Goal: Browse casually: Explore the website without a specific task or goal

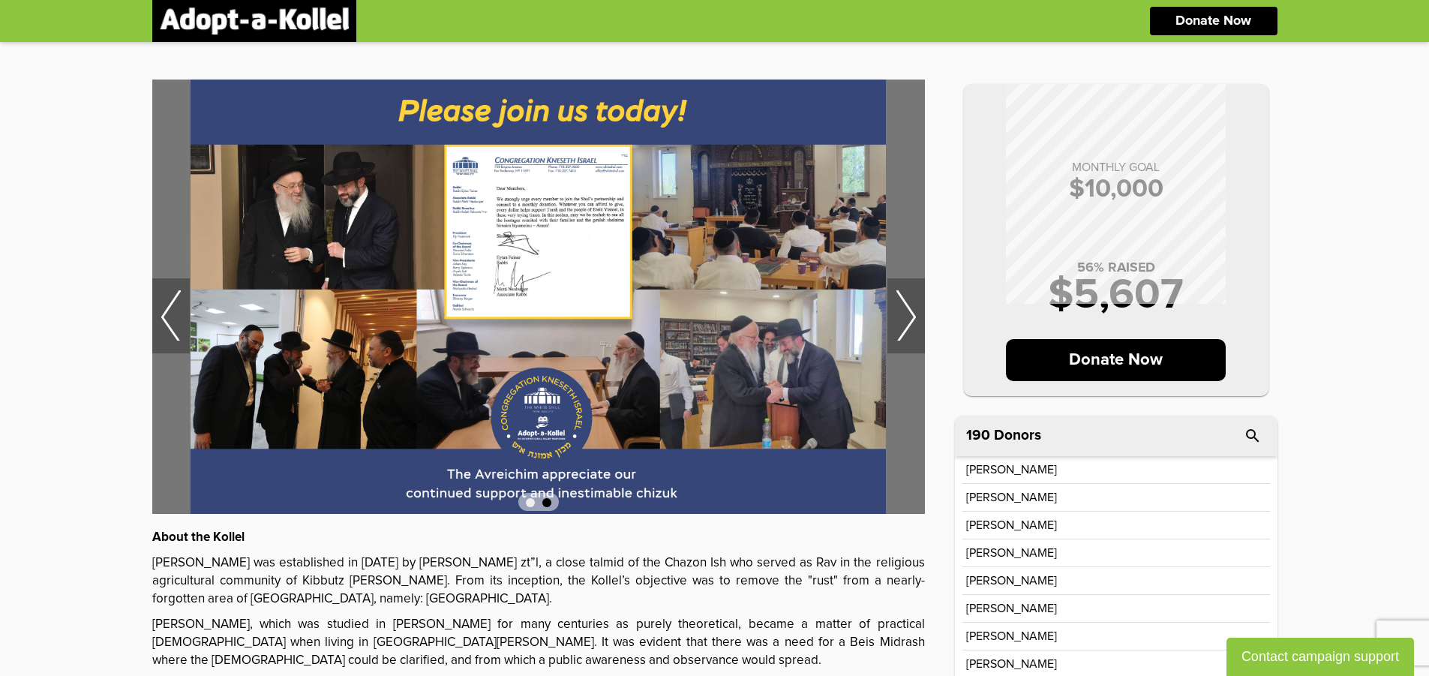
click at [512, 209] on img at bounding box center [538, 297] width 773 height 434
click at [514, 214] on img at bounding box center [538, 297] width 773 height 434
click at [515, 215] on img at bounding box center [538, 297] width 773 height 434
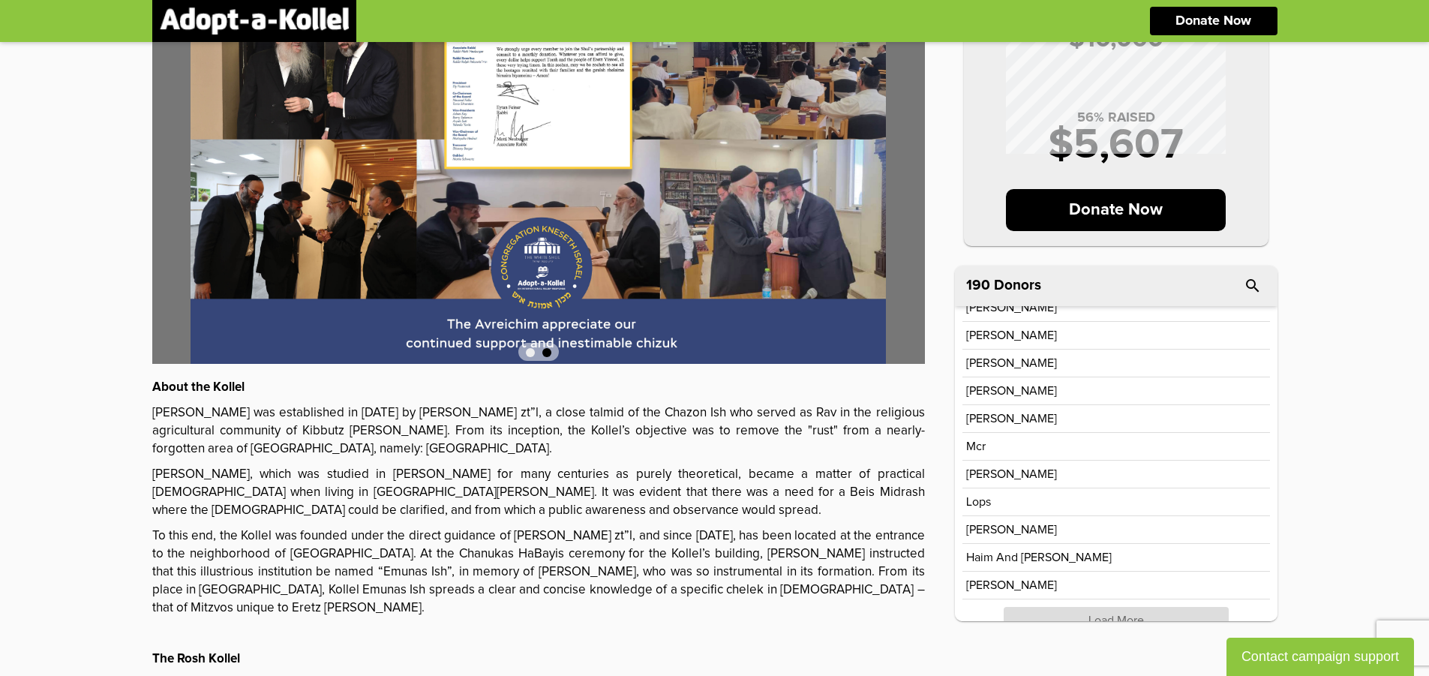
scroll to position [282, 0]
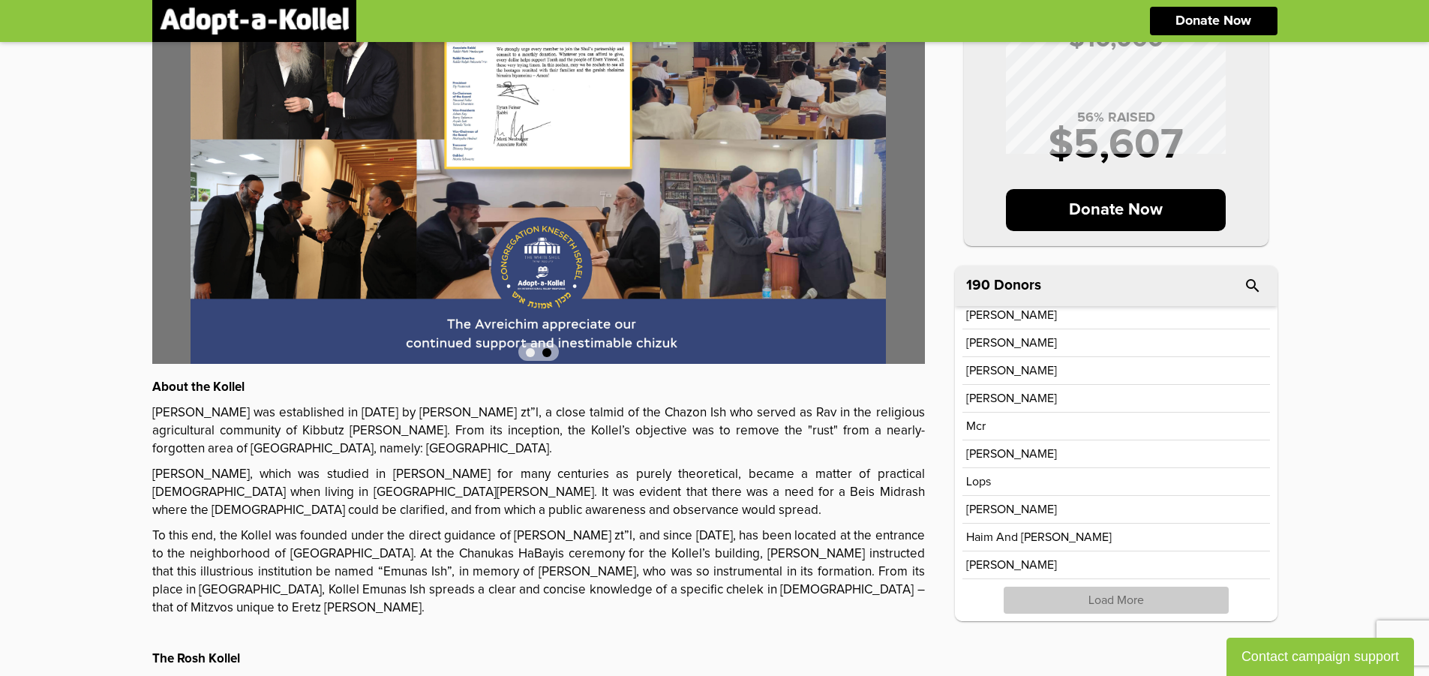
click at [1135, 600] on p "Load More" at bounding box center [1116, 600] width 225 height 27
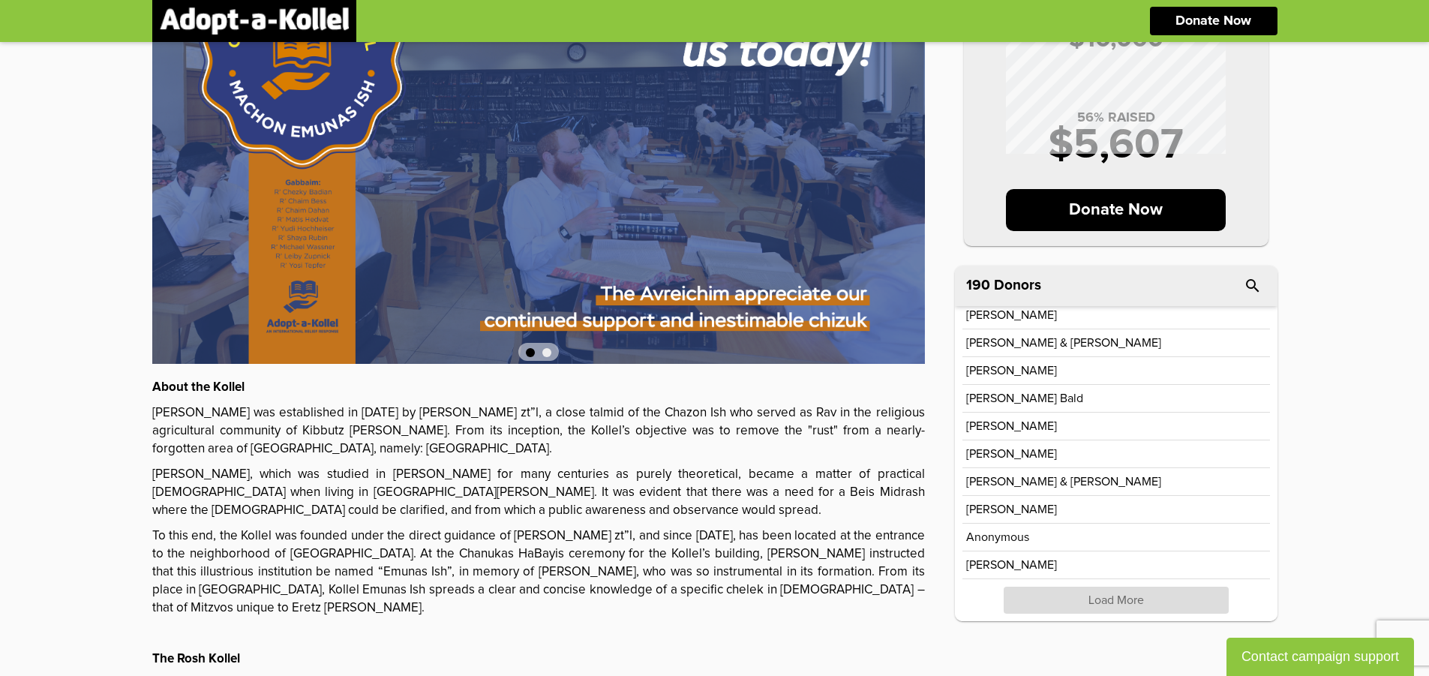
scroll to position [225, 0]
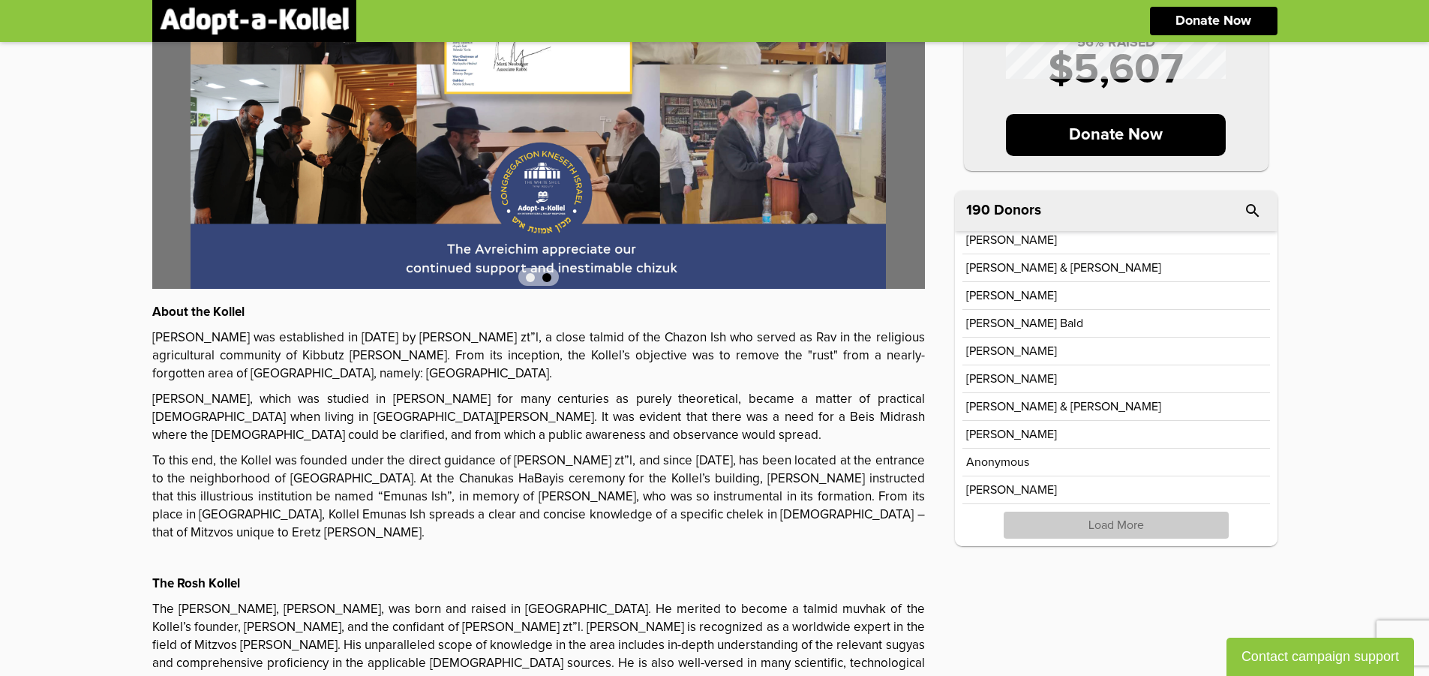
click at [1210, 524] on p "Load More" at bounding box center [1116, 525] width 225 height 27
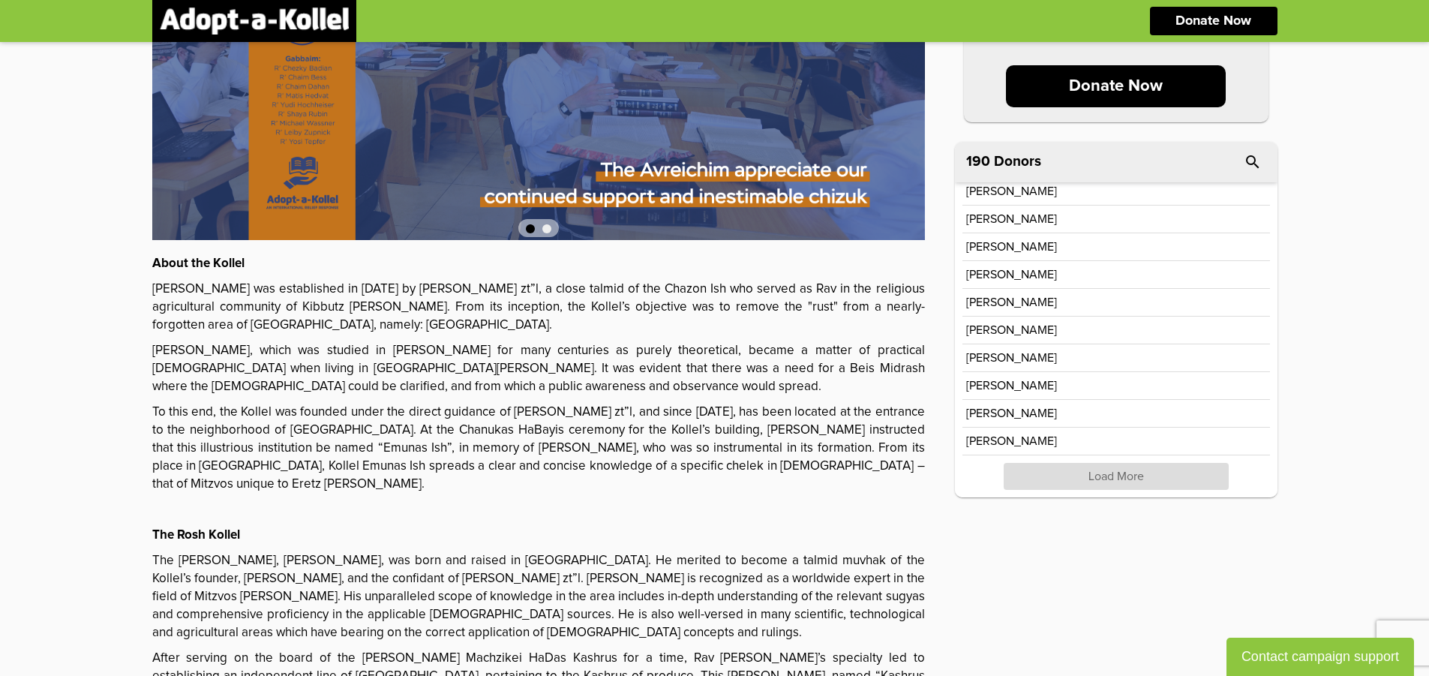
scroll to position [300, 0]
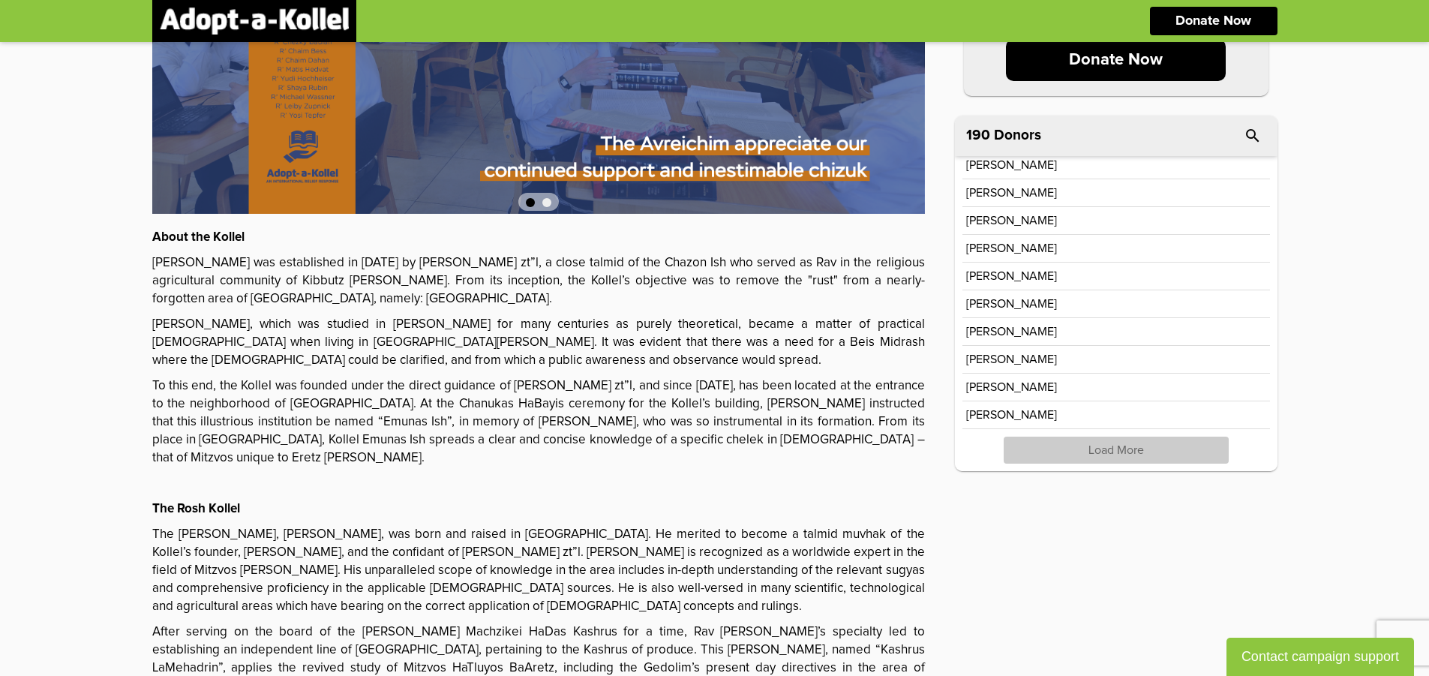
click at [1171, 443] on p "Load More" at bounding box center [1116, 450] width 225 height 27
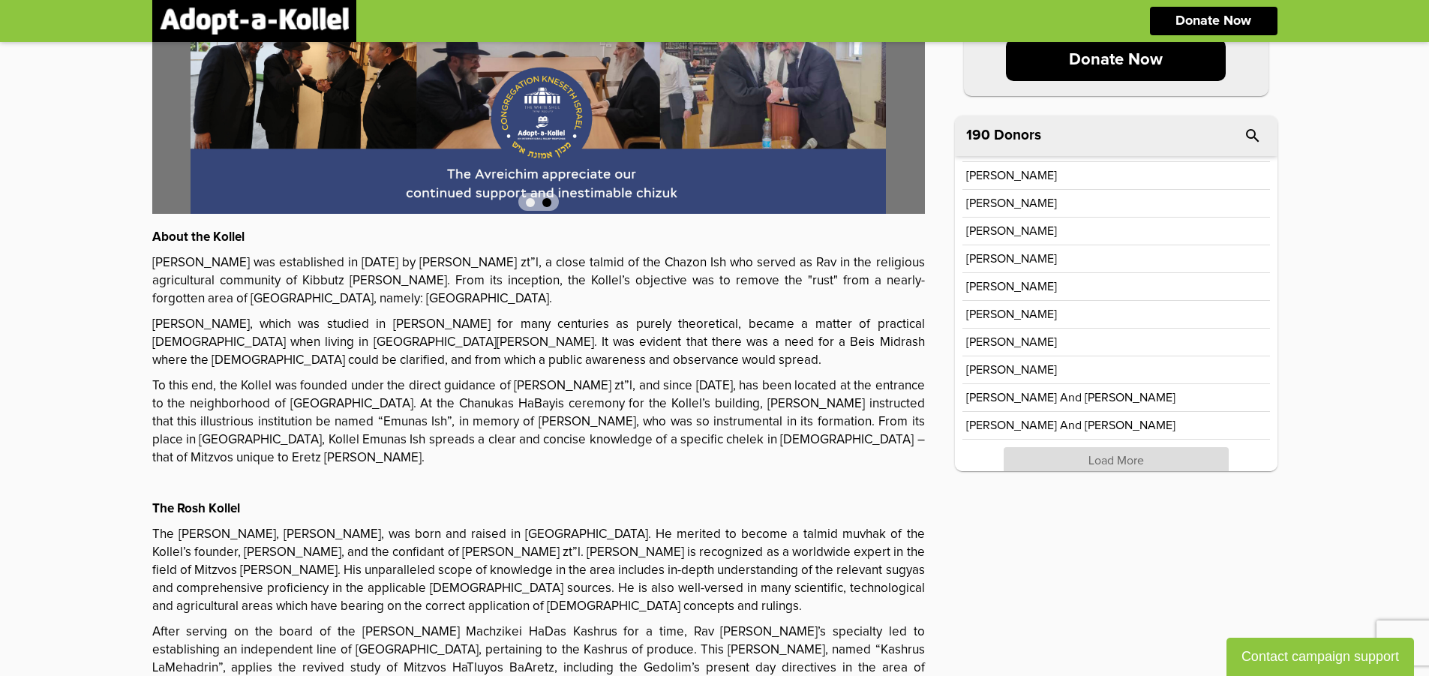
scroll to position [1948, 0]
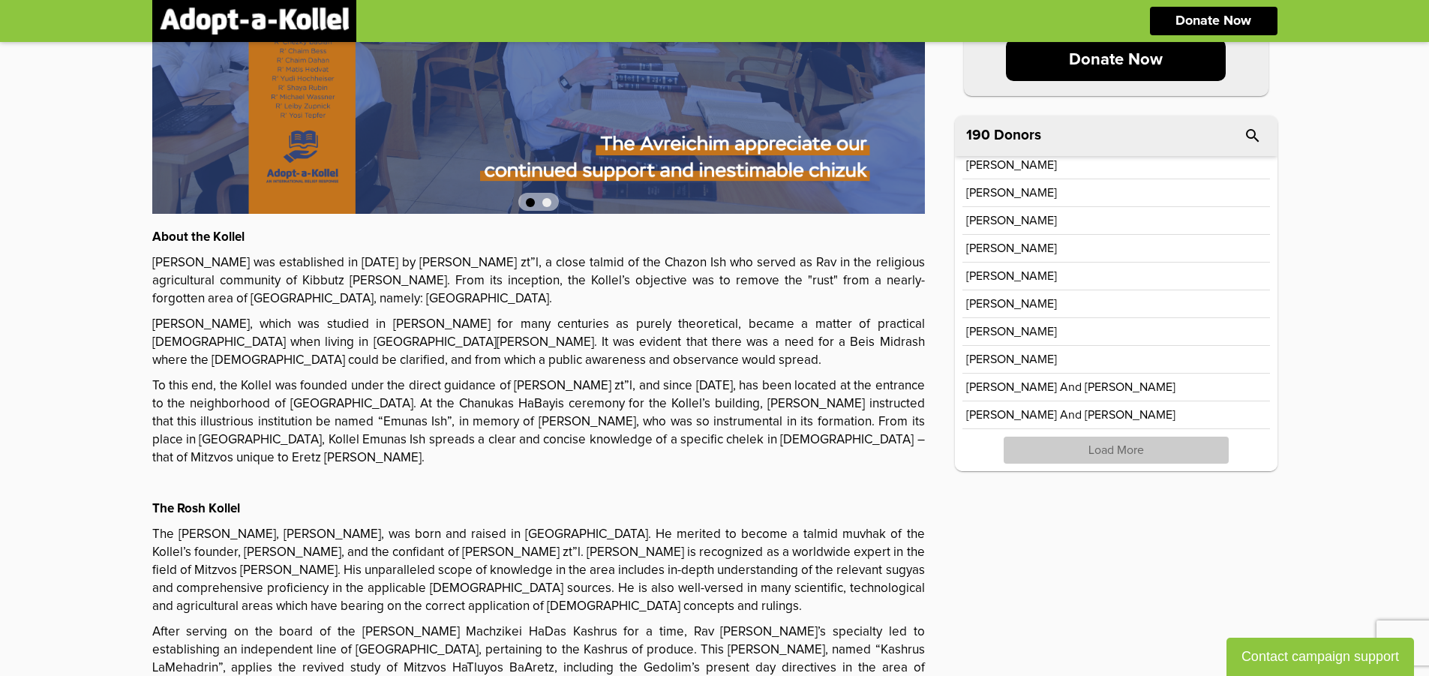
click at [1172, 457] on p "Load More" at bounding box center [1116, 450] width 225 height 27
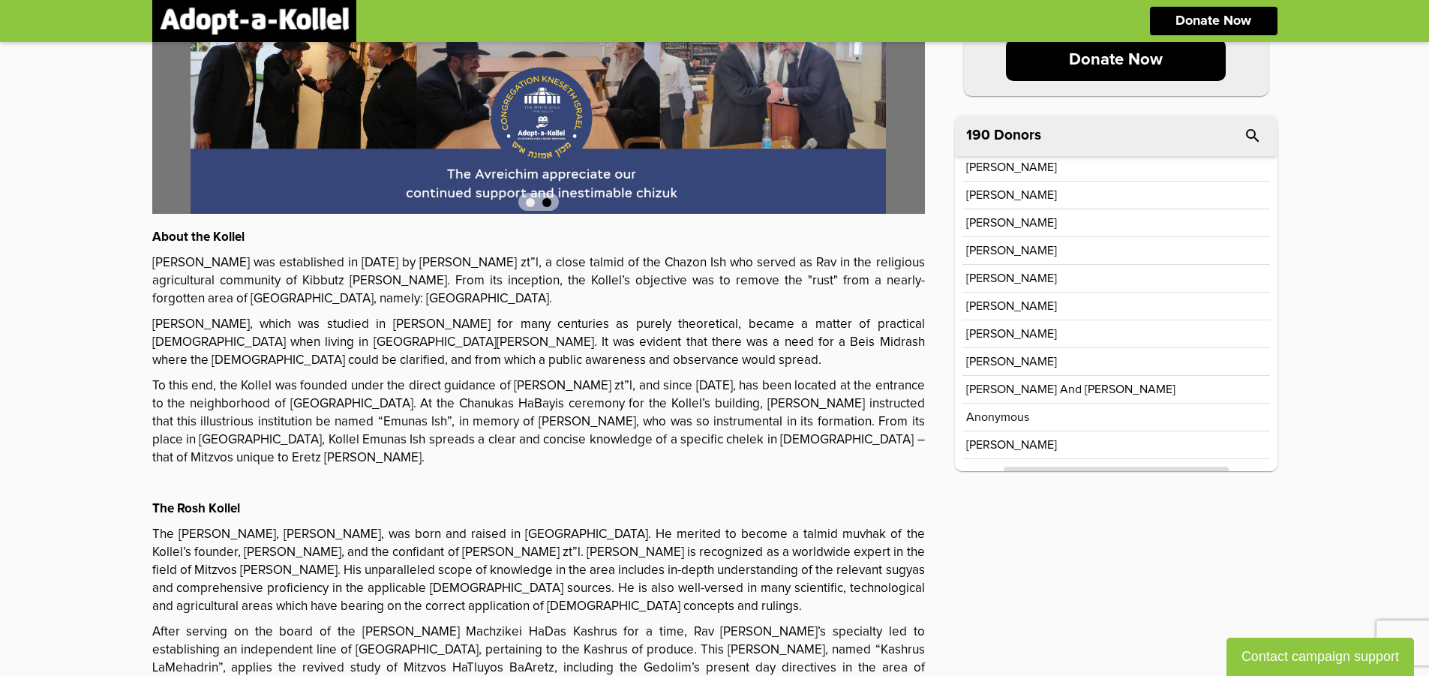
scroll to position [2503, 0]
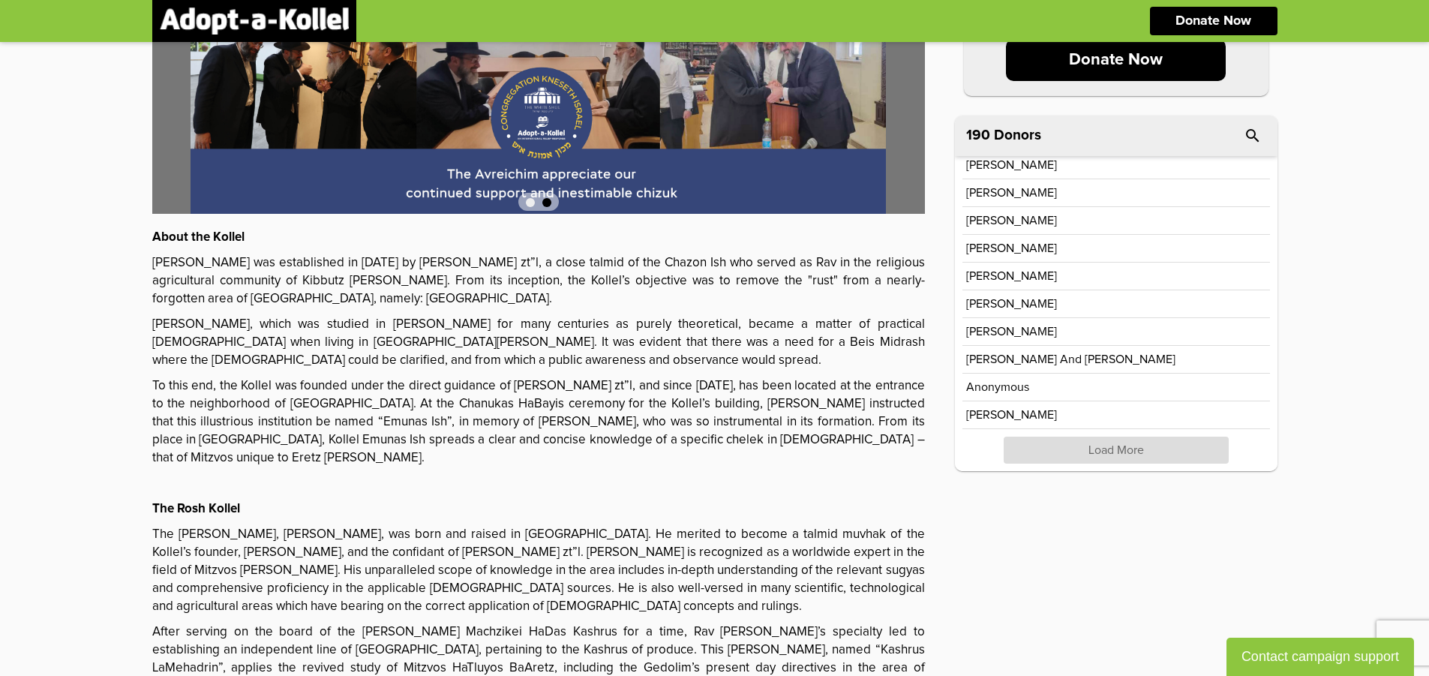
click at [1188, 448] on p "Load More" at bounding box center [1116, 450] width 225 height 27
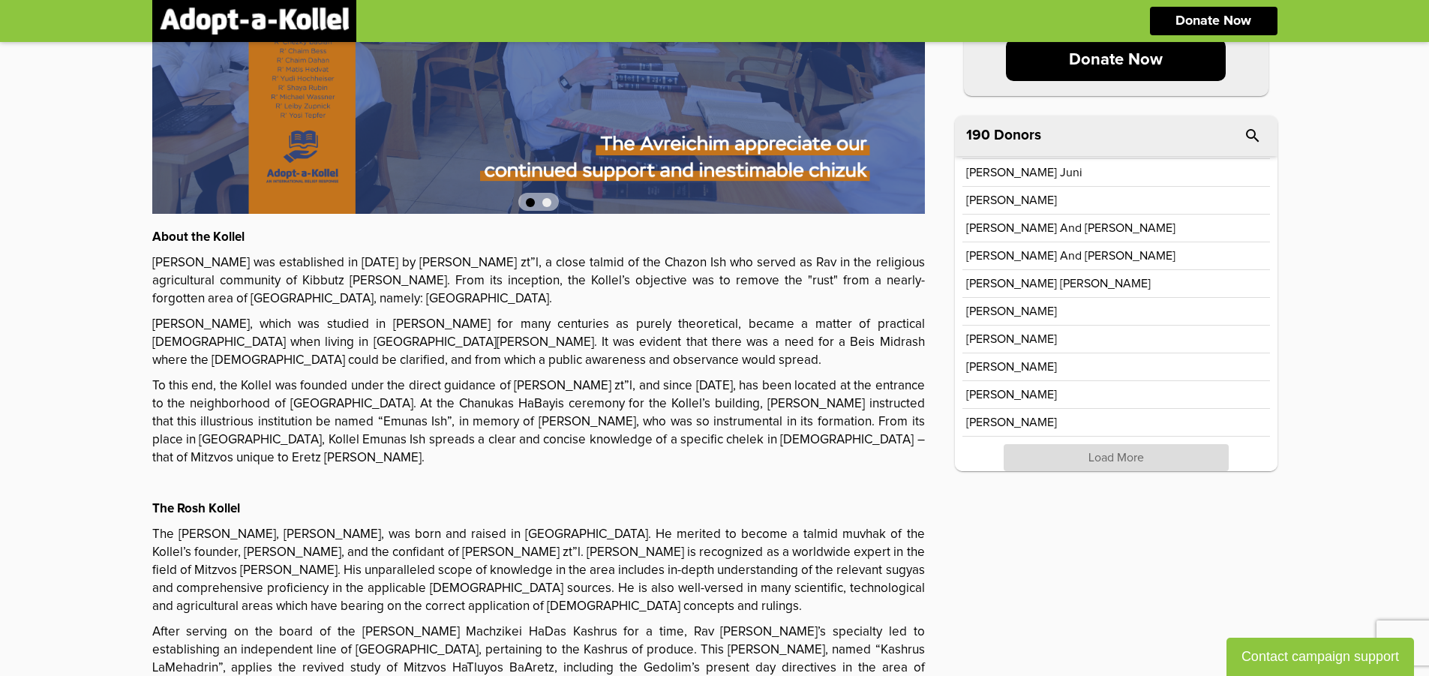
scroll to position [3058, 0]
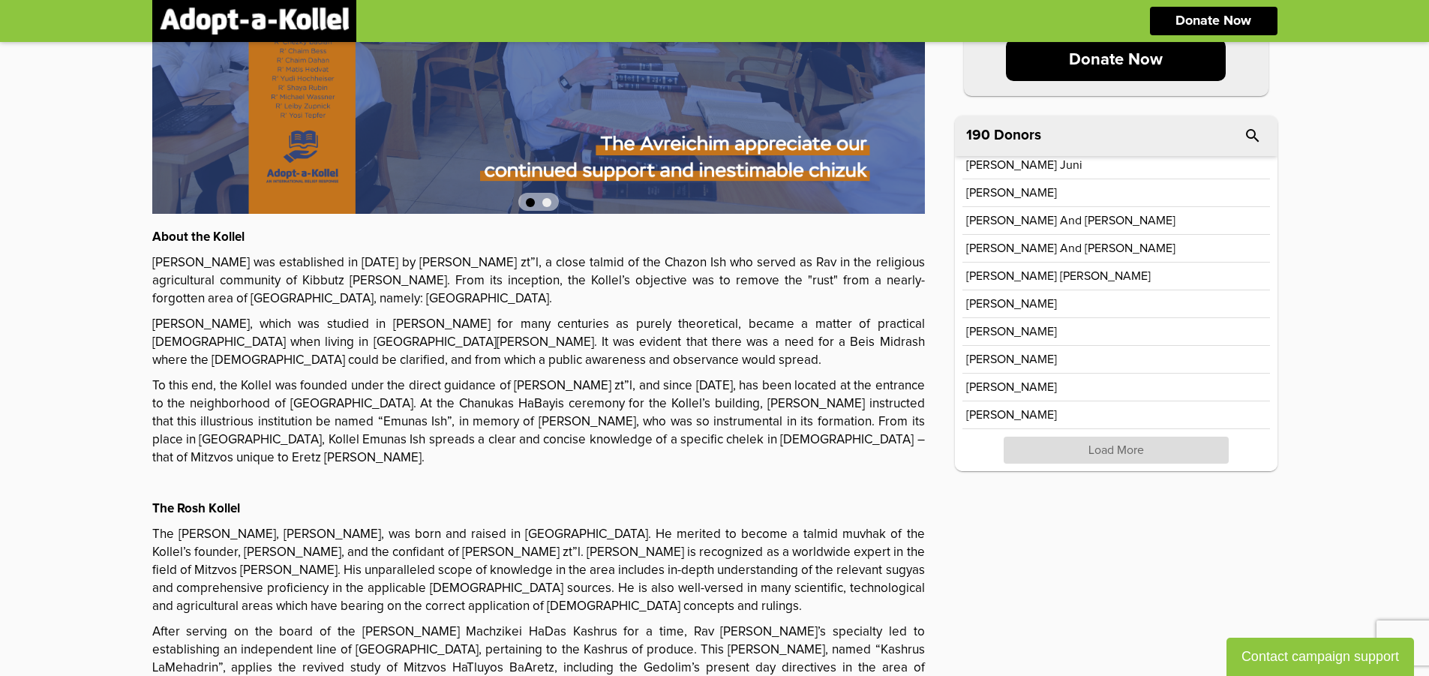
click at [1188, 447] on p "Load More" at bounding box center [1116, 450] width 225 height 27
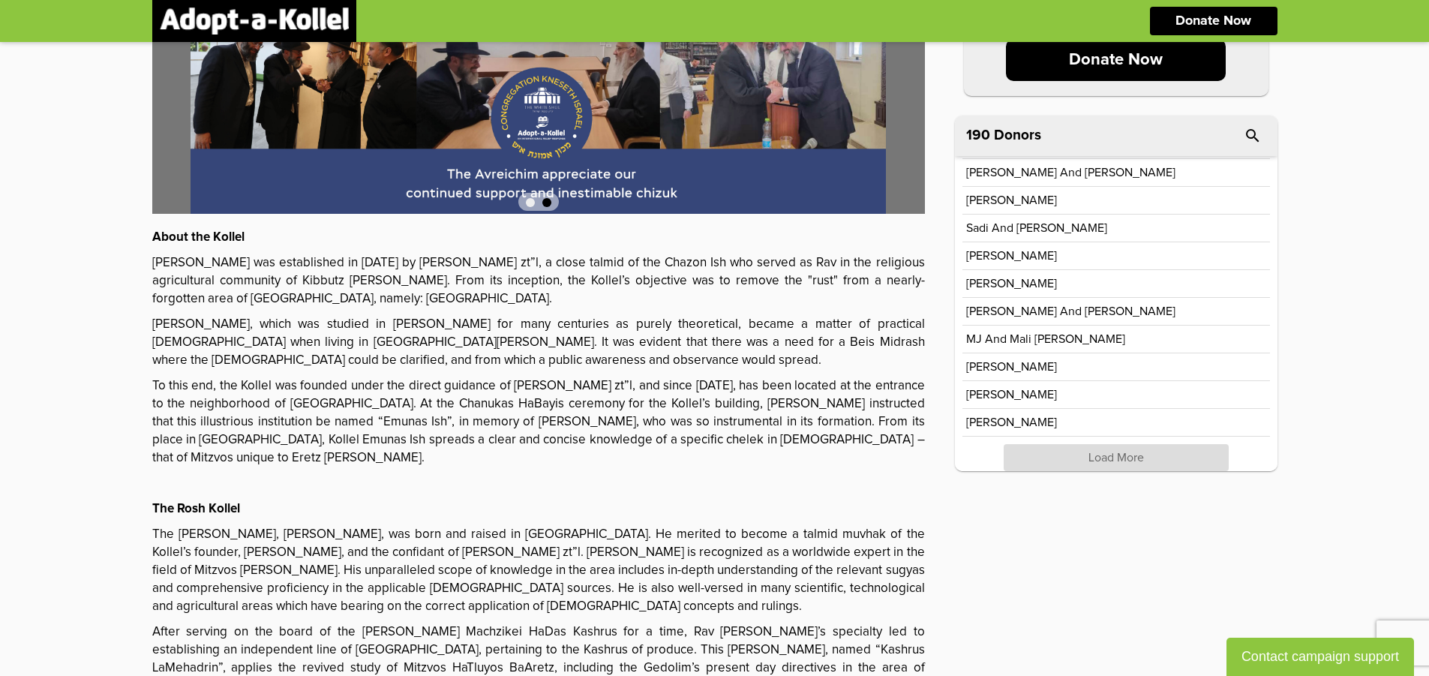
scroll to position [3614, 0]
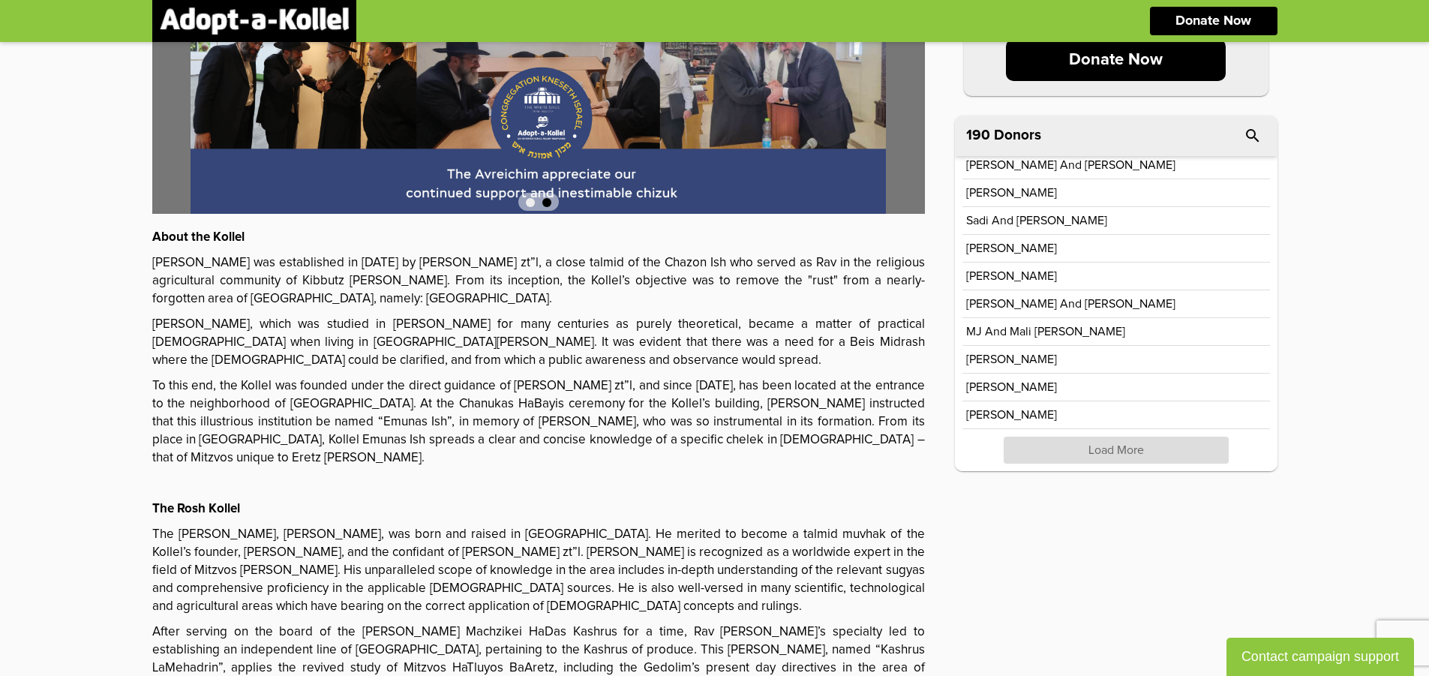
click at [1189, 446] on p "Load More" at bounding box center [1116, 450] width 225 height 27
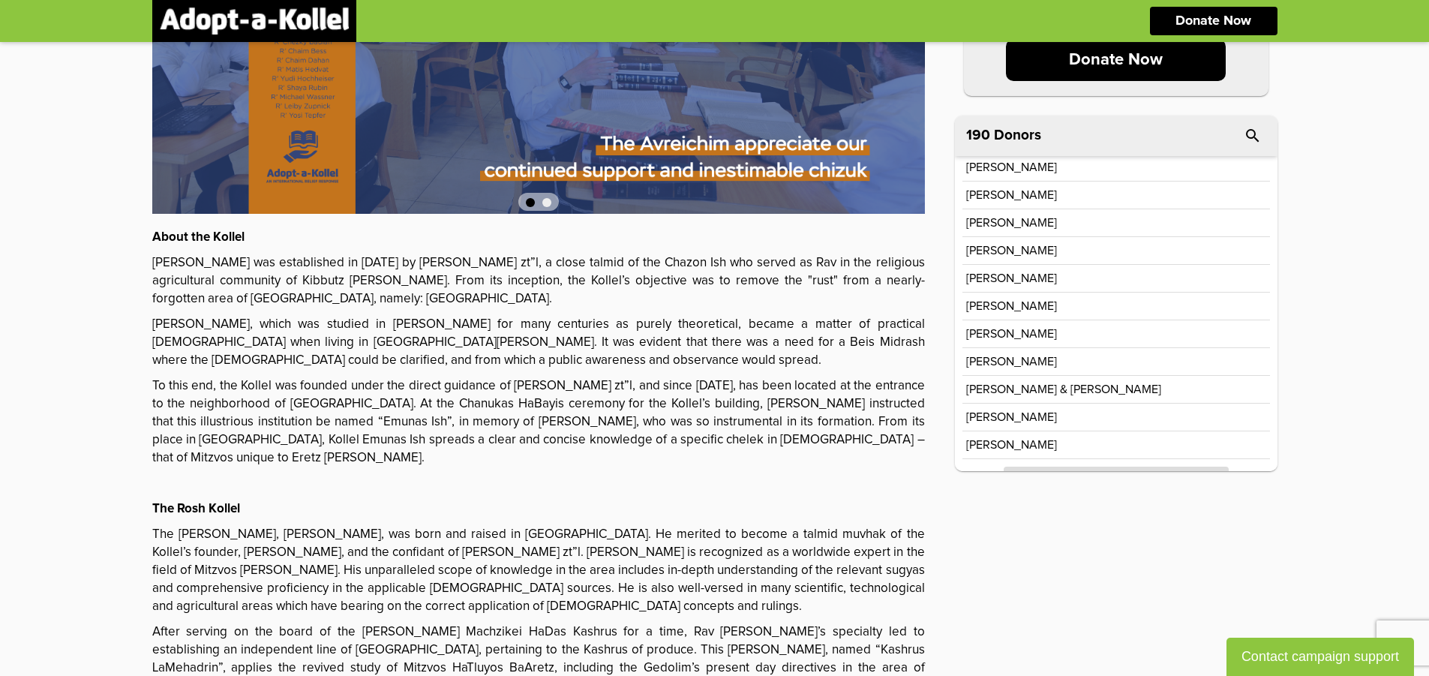
scroll to position [4169, 0]
click at [1189, 446] on p "Load More" at bounding box center [1116, 450] width 225 height 27
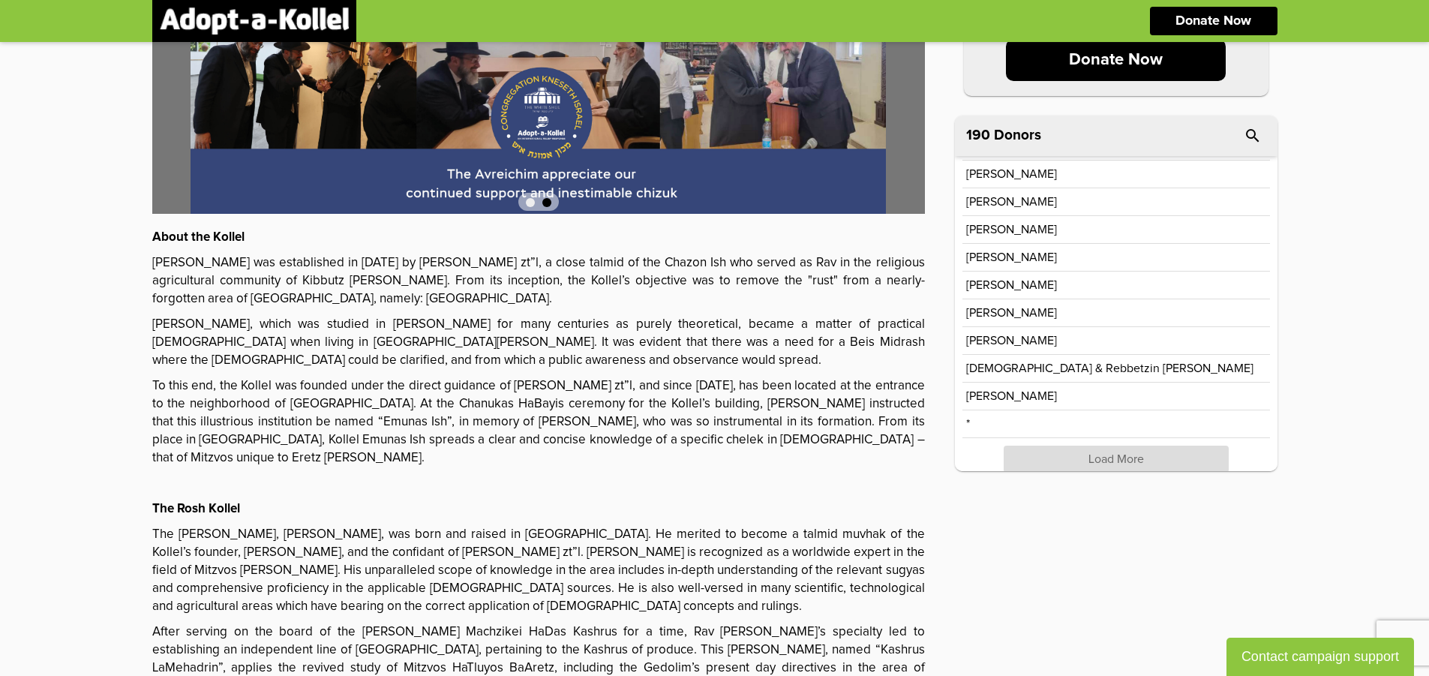
scroll to position [4724, 0]
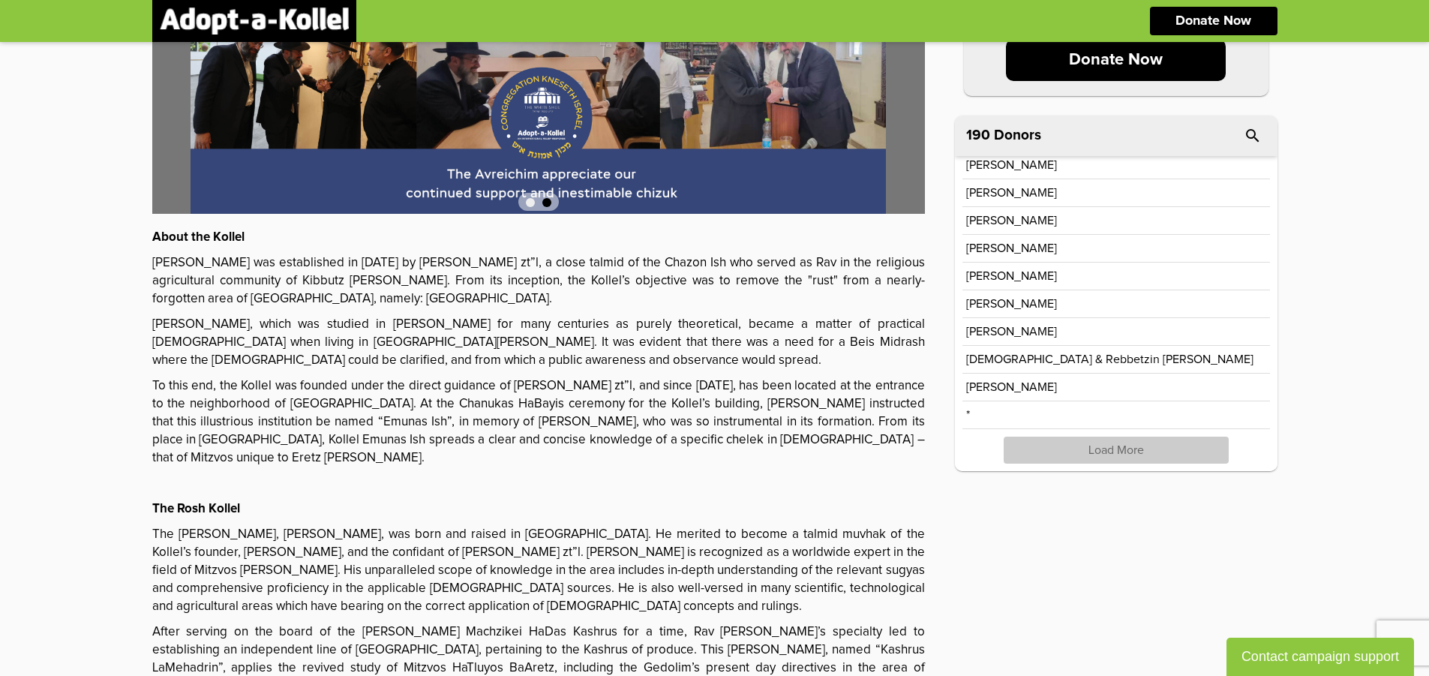
click at [1190, 446] on p "Load More" at bounding box center [1116, 450] width 225 height 27
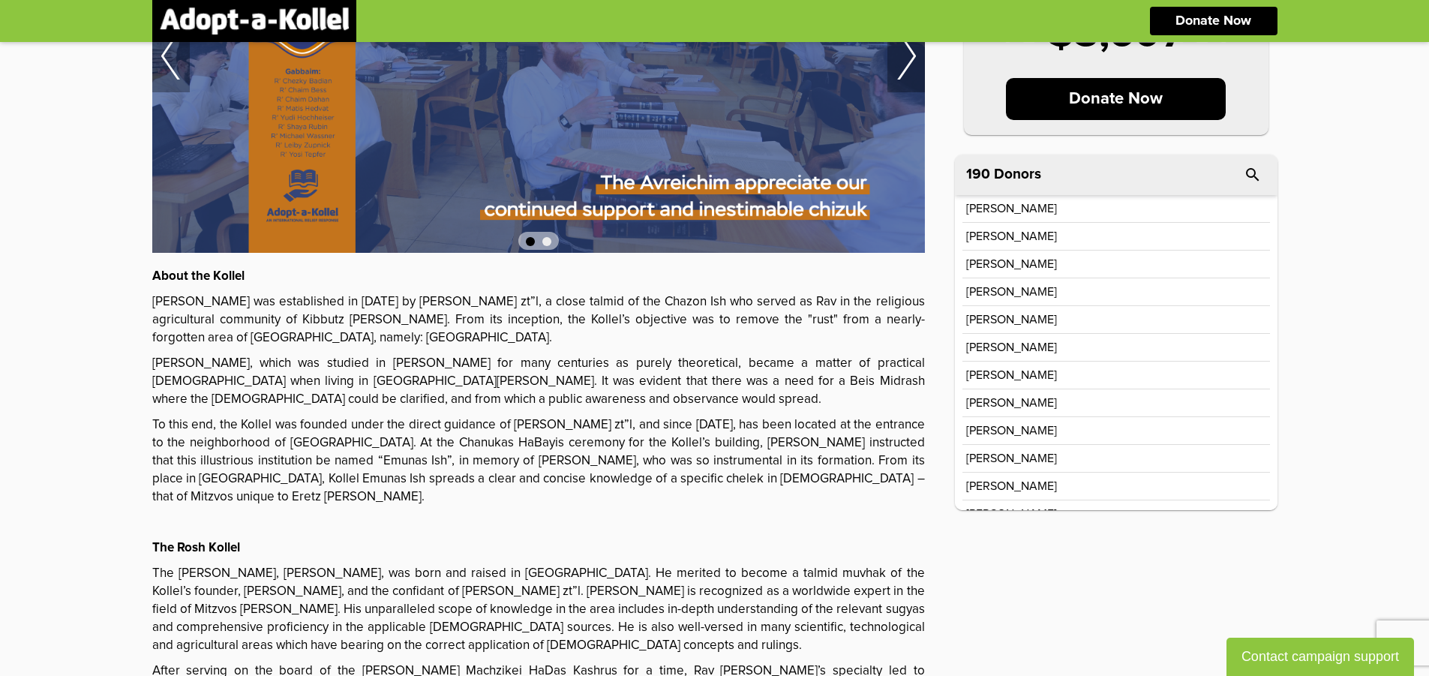
scroll to position [0, 0]
